Goal: Task Accomplishment & Management: Use online tool/utility

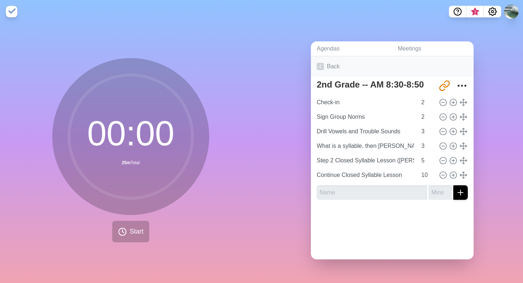
click at [321, 65] on polyline at bounding box center [321, 66] width 2 height 3
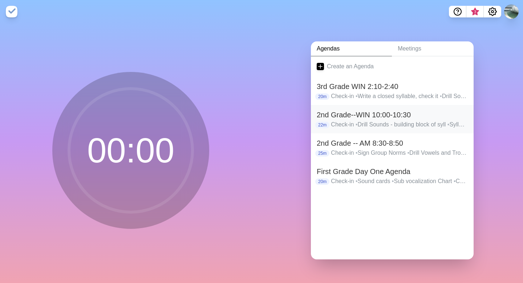
click at [359, 117] on h2 "2nd Grade--WIN 10:00-10:30" at bounding box center [392, 114] width 151 height 11
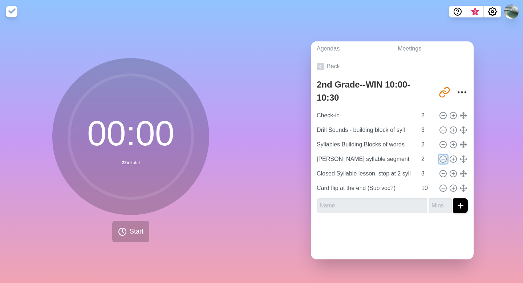
click at [444, 159] on icon at bounding box center [443, 159] width 8 height 8
type input "Closed Syllable lesson, stop at 2 syll"
type input "3"
type input "Card flip at the end (Sub voc?)"
type input "10"
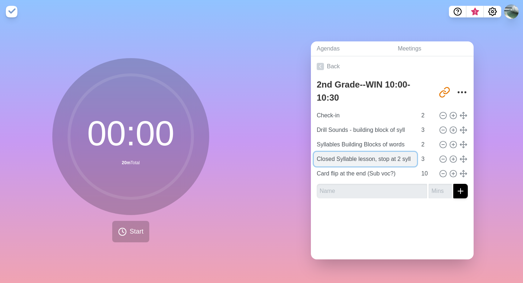
click at [358, 158] on input "Closed Syllable lesson, stop at 2 syll" at bounding box center [365, 159] width 103 height 15
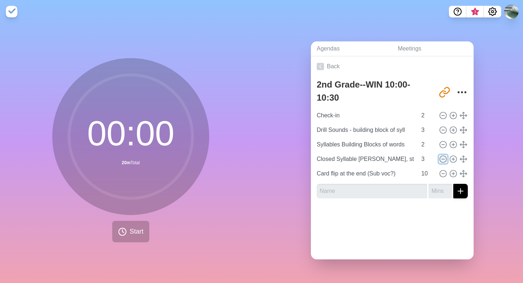
click at [443, 158] on icon at bounding box center [443, 159] width 8 height 8
type input "Card flip at the end (Sub voc?)"
type input "10"
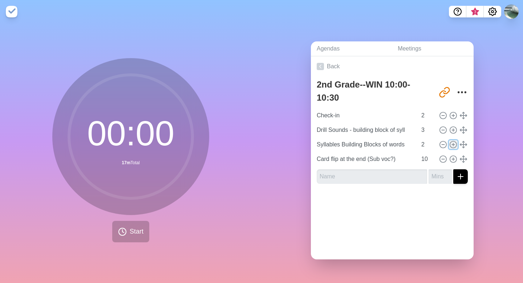
click at [454, 143] on icon at bounding box center [453, 145] width 8 height 8
type input "Syllables Building Blocks of words"
type input "2"
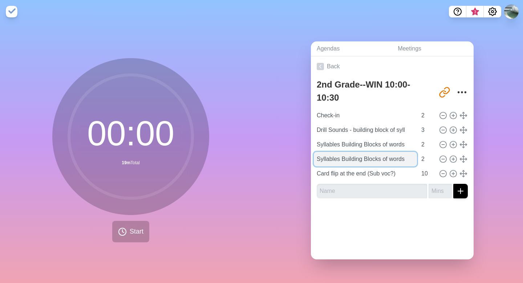
drag, startPoint x: 411, startPoint y: 158, endPoint x: 314, endPoint y: 159, distance: 97.0
click at [314, 159] on input "Syllables Building Blocks of words" at bounding box center [365, 159] width 103 height 15
type input "Write a closed syllable"
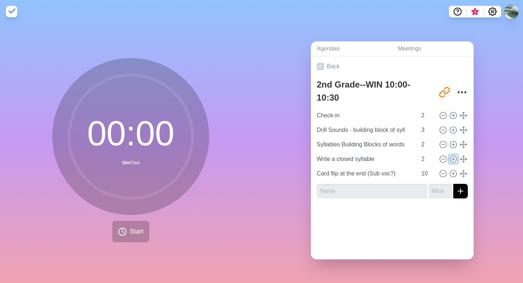
click at [453, 160] on icon at bounding box center [453, 159] width 8 height 8
type input "Write a closed syllable"
type input "2"
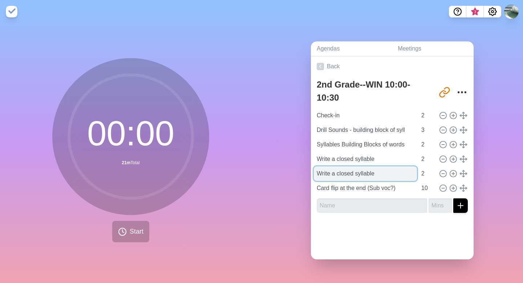
drag, startPoint x: 379, startPoint y: 174, endPoint x: 316, endPoint y: 173, distance: 63.2
click at [316, 173] on input "Write a closed syllable" at bounding box center [365, 173] width 103 height 15
type input "d"
type input "Do two syllable white board"
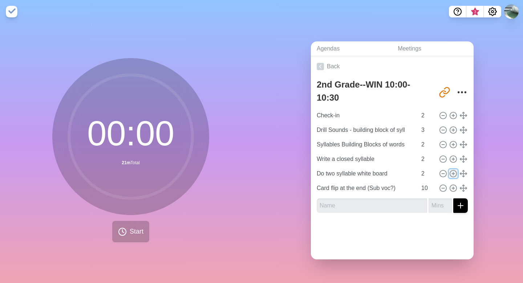
click at [454, 174] on line at bounding box center [453, 174] width 3 height 0
type input "Do two syllable white board"
type input "2"
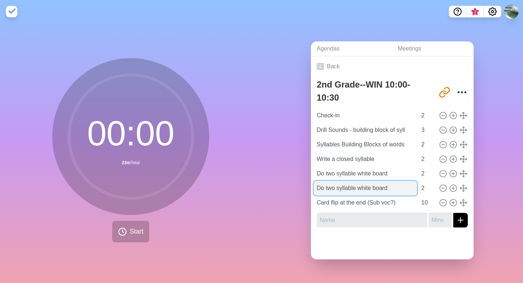
drag, startPoint x: 359, startPoint y: 188, endPoint x: 398, endPoint y: 186, distance: 38.9
click at [398, 186] on input "Do two syllable white board" at bounding box center [365, 188] width 103 height 15
type input "Do two syllable sheet"
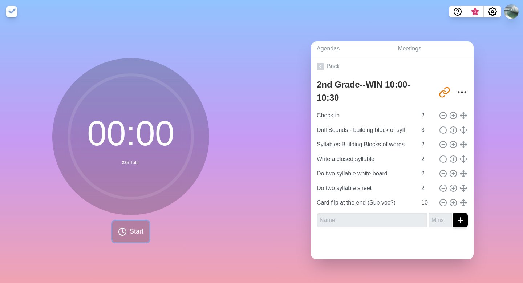
click at [128, 230] on button "Start" at bounding box center [130, 231] width 37 height 21
